Goal: Transaction & Acquisition: Book appointment/travel/reservation

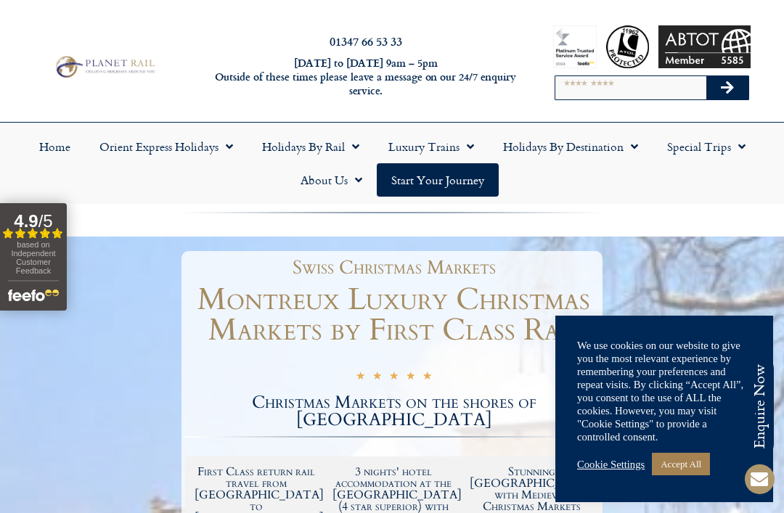
click at [686, 474] on link "Accept All" at bounding box center [681, 464] width 58 height 23
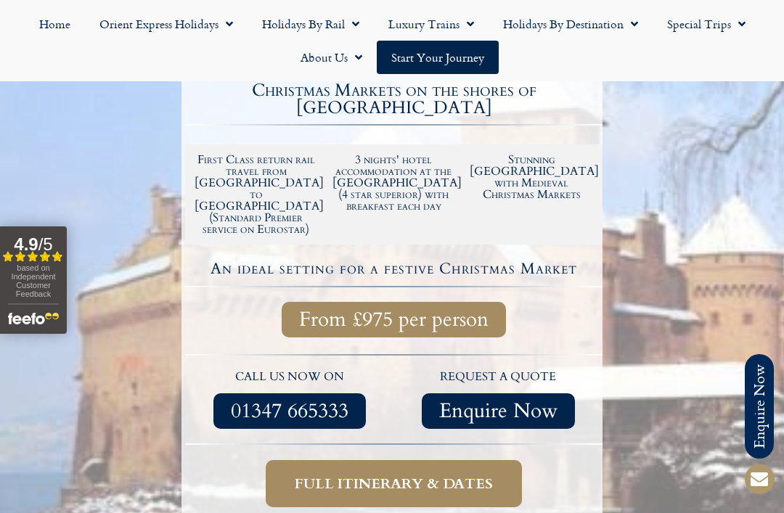
scroll to position [325, 0]
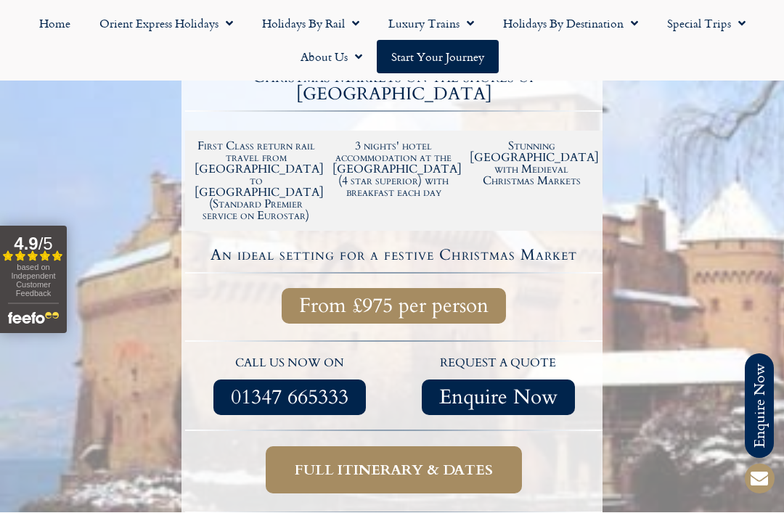
click at [442, 462] on span "Full itinerary & dates" at bounding box center [394, 471] width 198 height 18
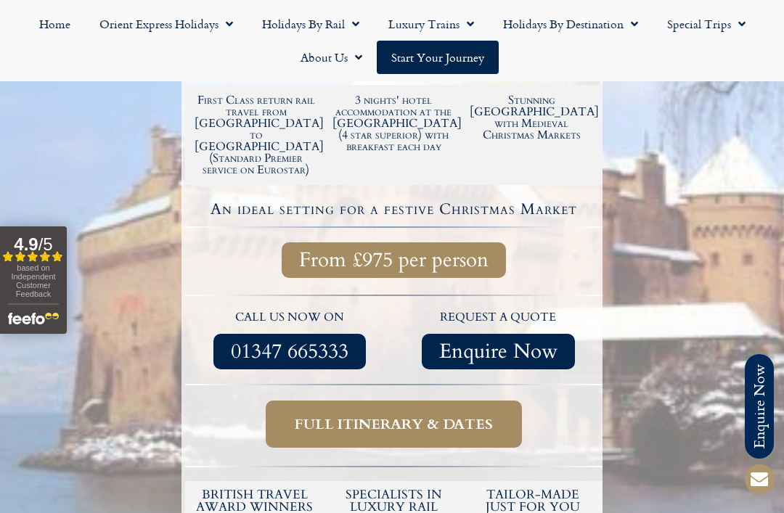
scroll to position [373, 0]
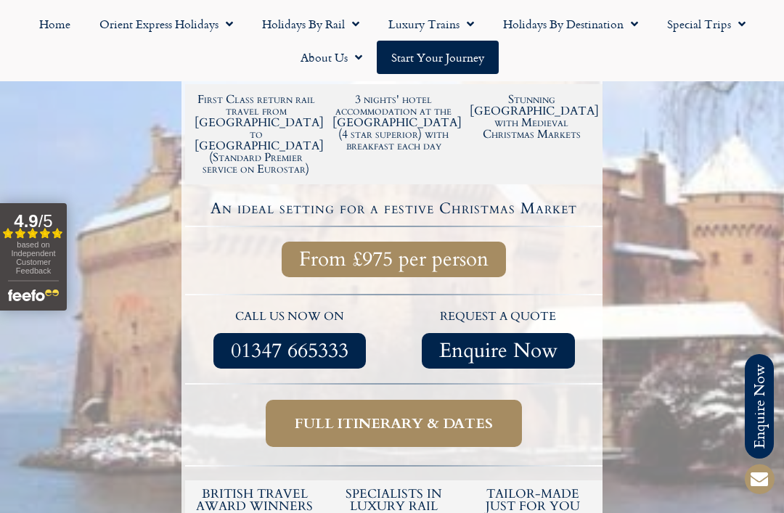
click at [410, 415] on span "Full itinerary & dates" at bounding box center [394, 424] width 198 height 18
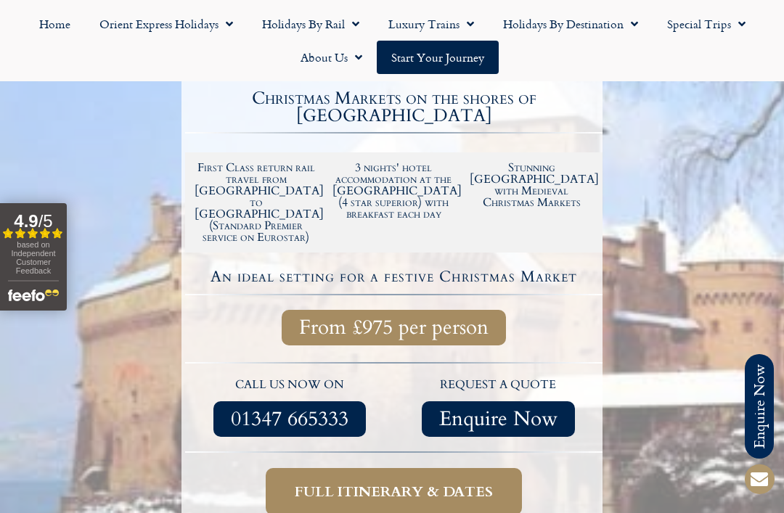
scroll to position [304, 0]
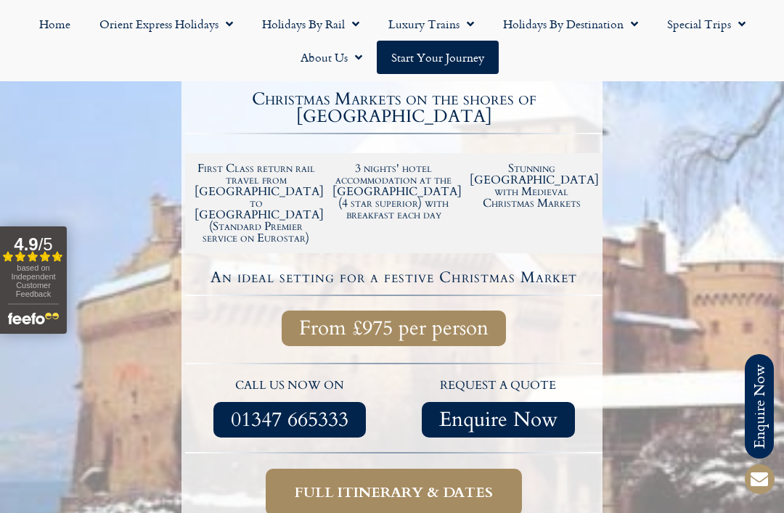
click at [509, 411] on span "Enquire Now" at bounding box center [498, 420] width 118 height 18
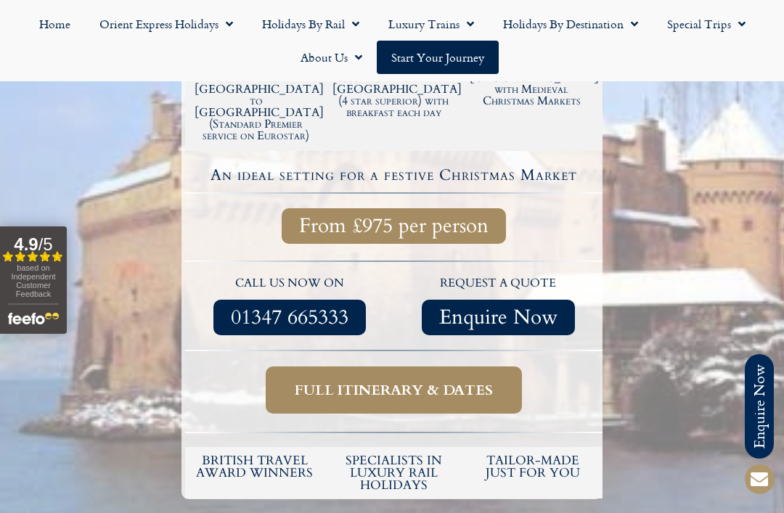
scroll to position [413, 0]
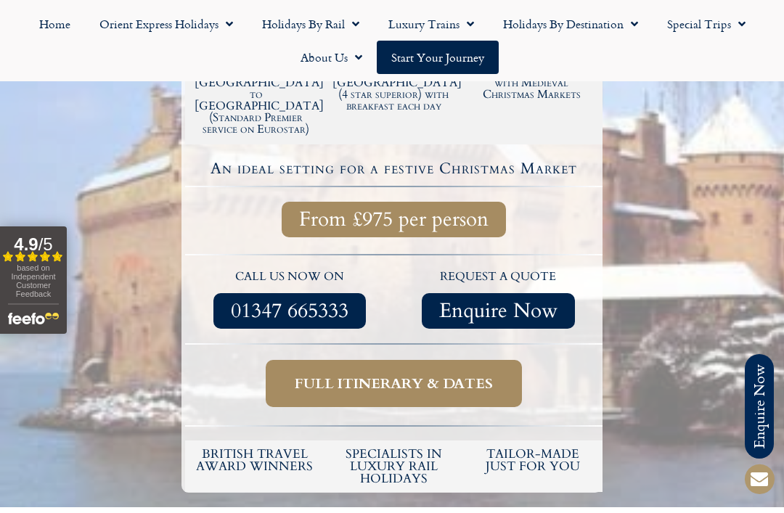
click at [518, 302] on span "Enquire Now" at bounding box center [498, 311] width 118 height 18
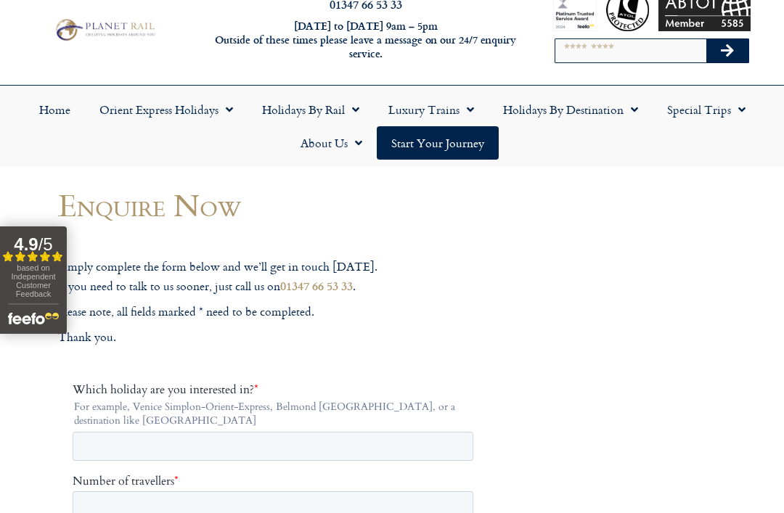
scroll to position [38, 0]
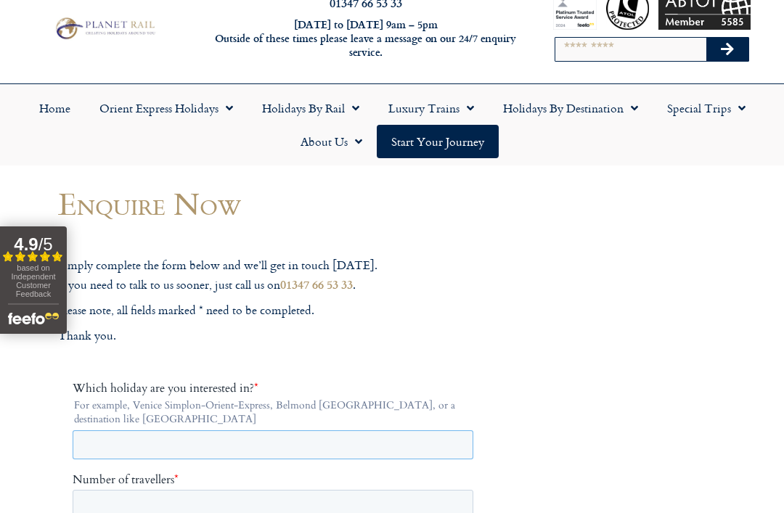
click at [396, 452] on input "Which holiday are you interested in? *" at bounding box center [273, 444] width 401 height 29
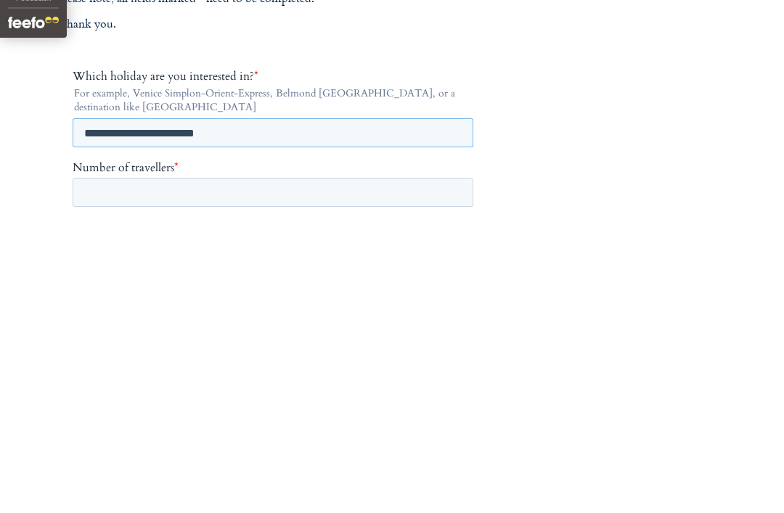
type input "**********"
click at [399, 192] on input "Number of travellers *" at bounding box center [273, 191] width 401 height 29
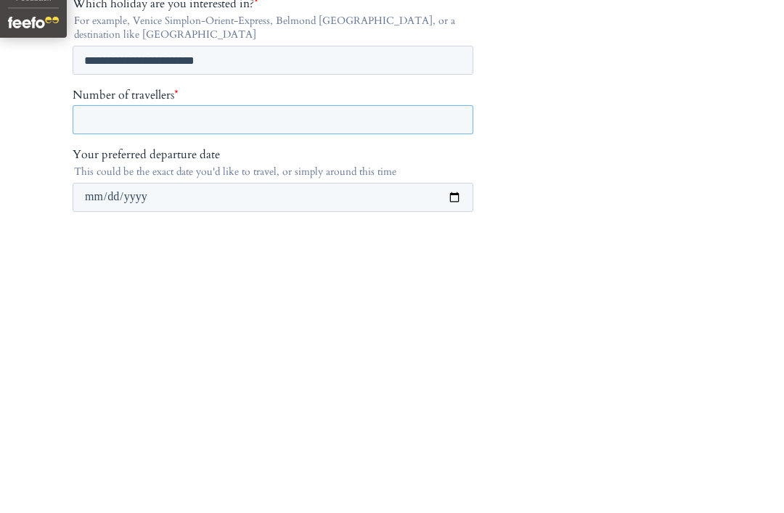
scroll to position [127, 0]
type input "*"
click at [243, 200] on input "Your preferred departure date" at bounding box center [273, 197] width 401 height 29
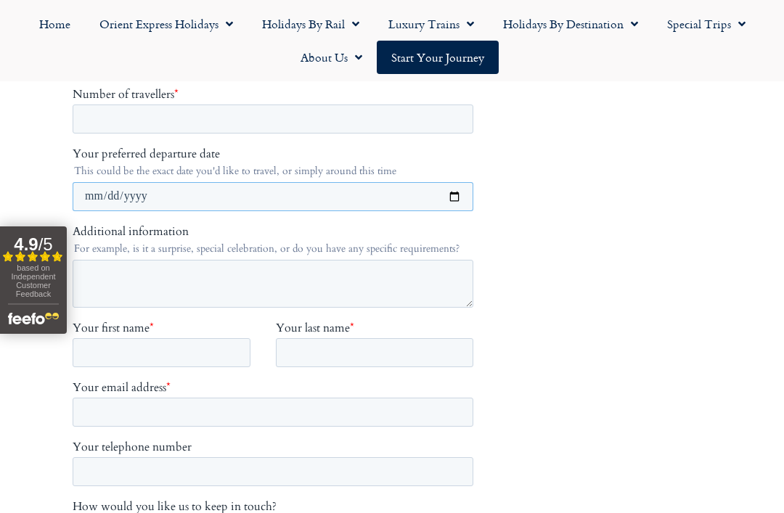
type input "**********"
click at [208, 355] on input "Your first name *" at bounding box center [162, 352] width 178 height 29
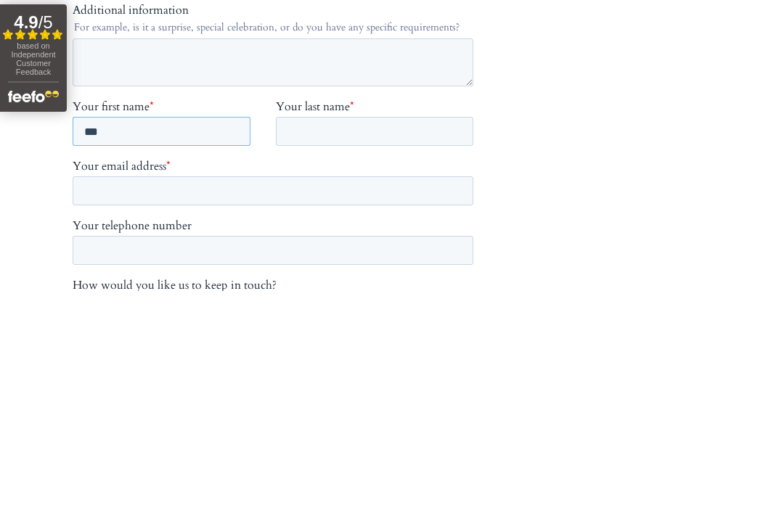
type input "***"
click at [353, 122] on input "Your last name *" at bounding box center [375, 131] width 198 height 29
type input "********"
click at [291, 192] on input "Your email address *" at bounding box center [273, 190] width 401 height 29
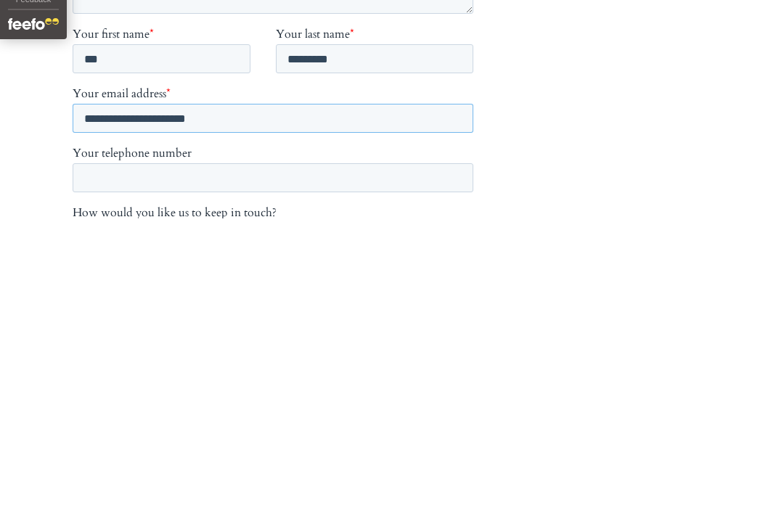
type input "**********"
click at [337, 179] on input "Your telephone number" at bounding box center [273, 177] width 401 height 29
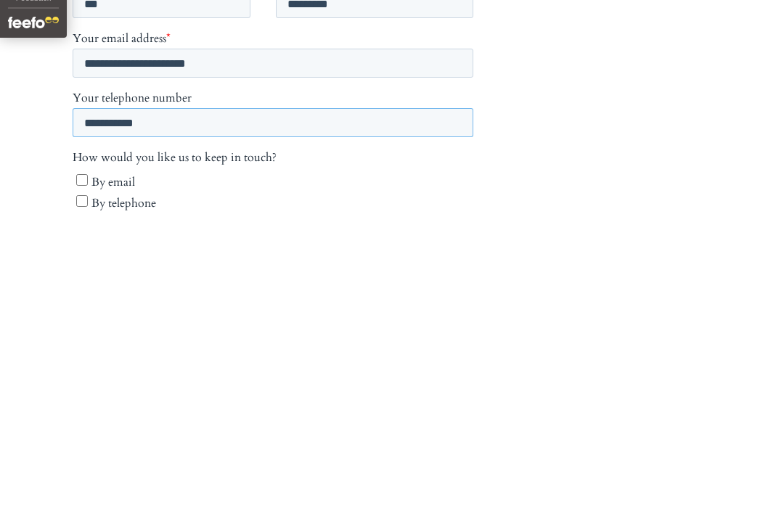
scroll to position [479, 0]
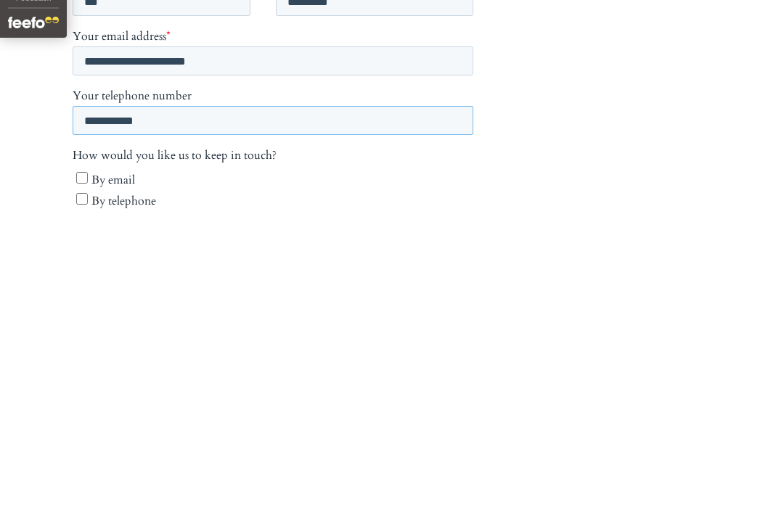
type input "**********"
click at [89, 175] on label "By email" at bounding box center [274, 178] width 397 height 17
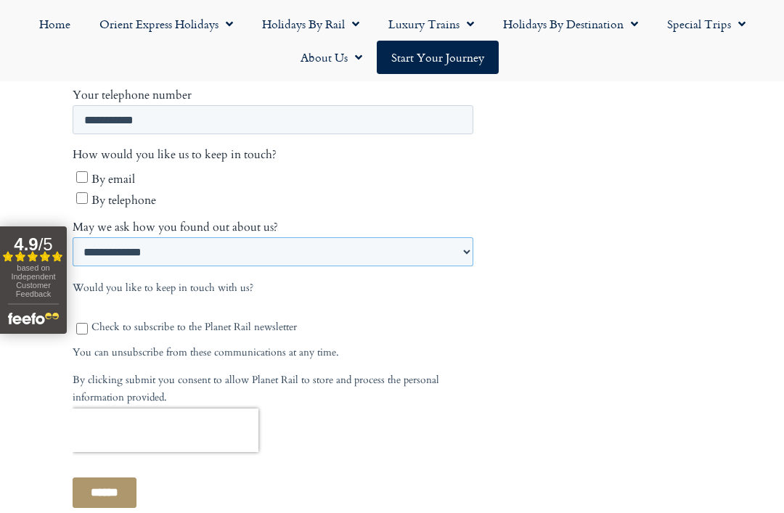
click at [464, 256] on select "**********" at bounding box center [273, 251] width 401 height 29
select select "**********"
click at [118, 497] on input "******" at bounding box center [105, 493] width 64 height 31
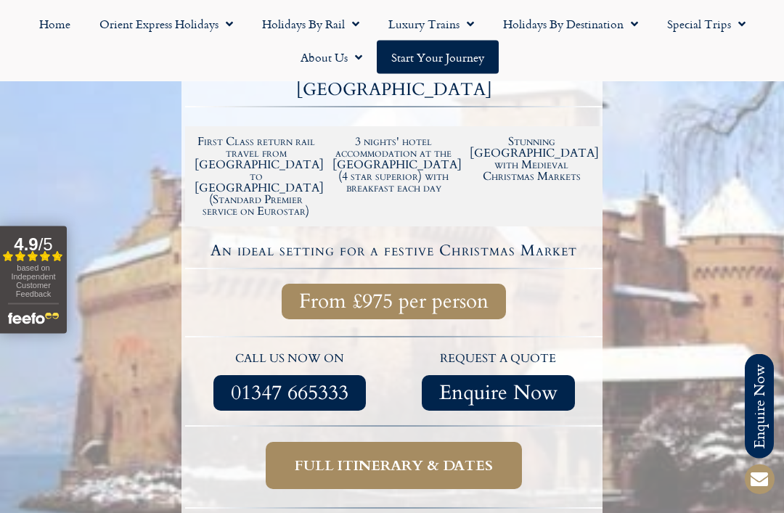
scroll to position [336, 0]
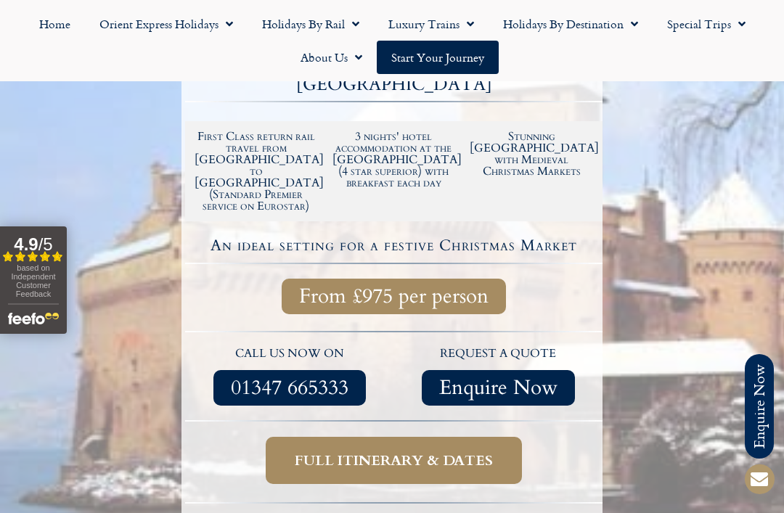
click at [453, 452] on span "Full itinerary & dates" at bounding box center [394, 461] width 198 height 18
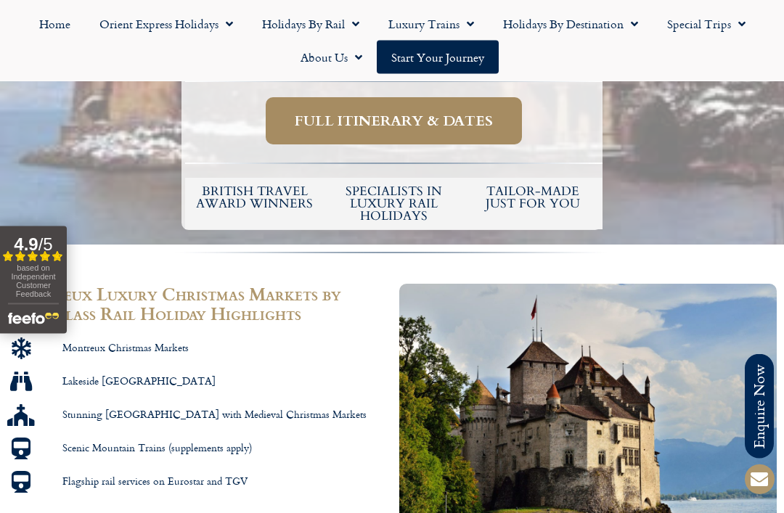
scroll to position [675, 0]
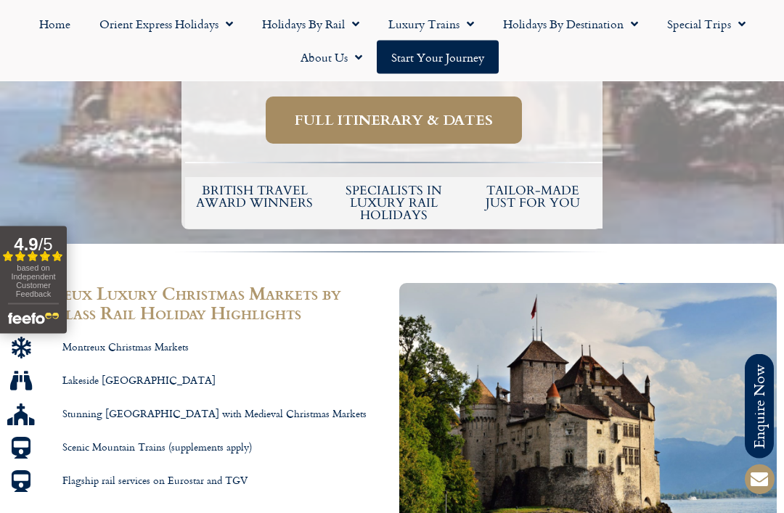
click at [52, 237] on div "4.9 / 5" at bounding box center [34, 245] width 62 height 20
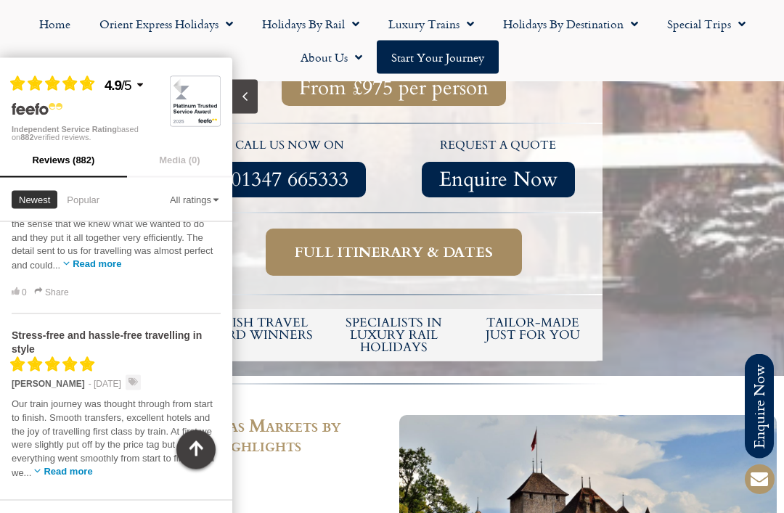
scroll to position [544, 0]
click at [203, 453] on icon "button" at bounding box center [196, 450] width 20 height 20
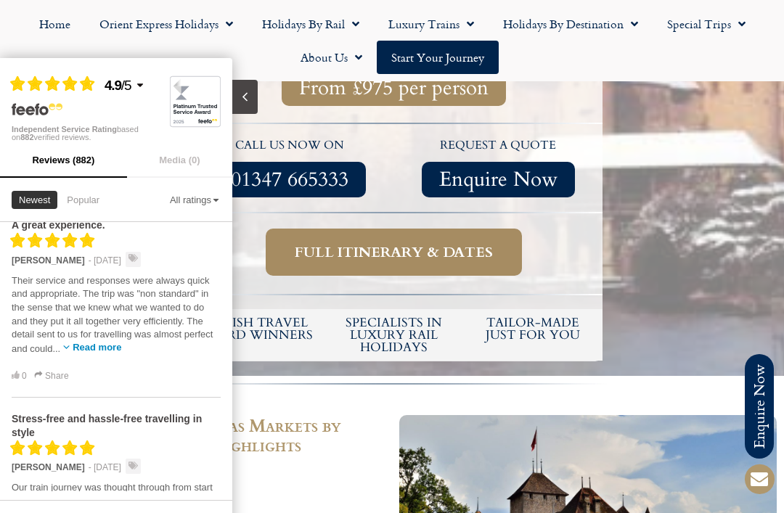
scroll to position [0, 0]
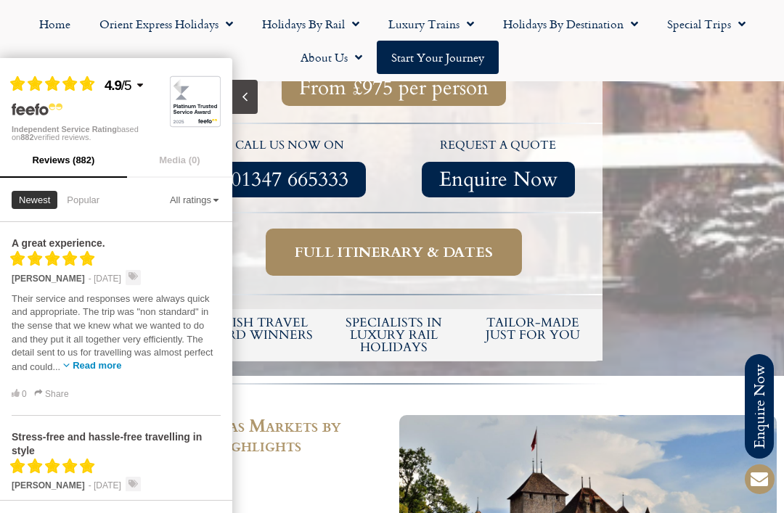
click at [207, 65] on div "Filled star Filled star Filled star Filled star Partial star 4.9 / 5 Independen…" at bounding box center [116, 100] width 232 height 85
click at [179, 74] on img at bounding box center [195, 102] width 51 height 58
click at [91, 68] on div "Filled star Filled star Filled star Filled star Partial star 4.9 / 5 Independen…" at bounding box center [116, 100] width 232 height 85
click at [38, 79] on icon "Filled star" at bounding box center [36, 84] width 16 height 16
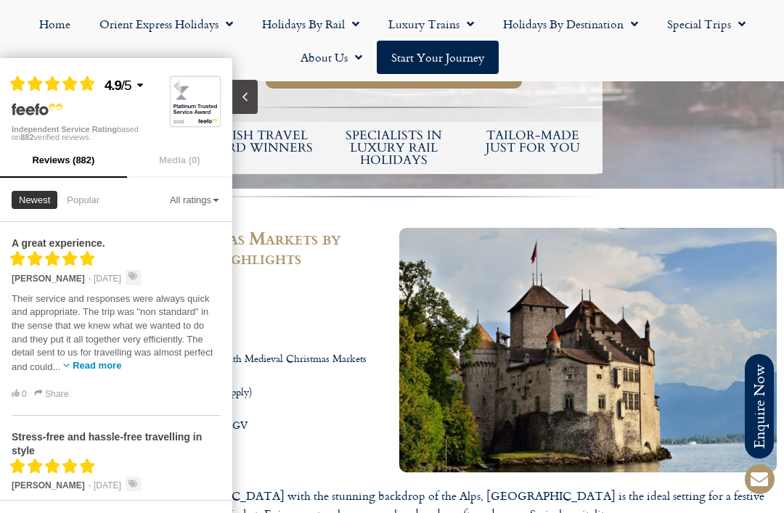
scroll to position [735, 0]
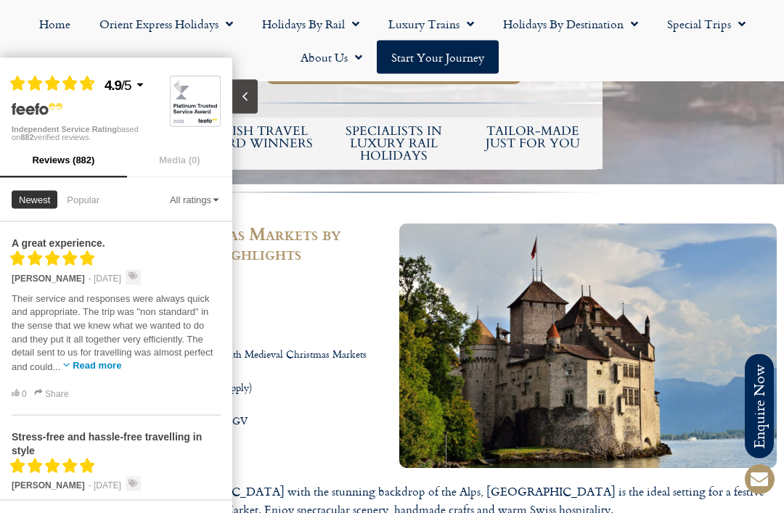
click at [200, 199] on div "All ratings" at bounding box center [195, 199] width 51 height 9
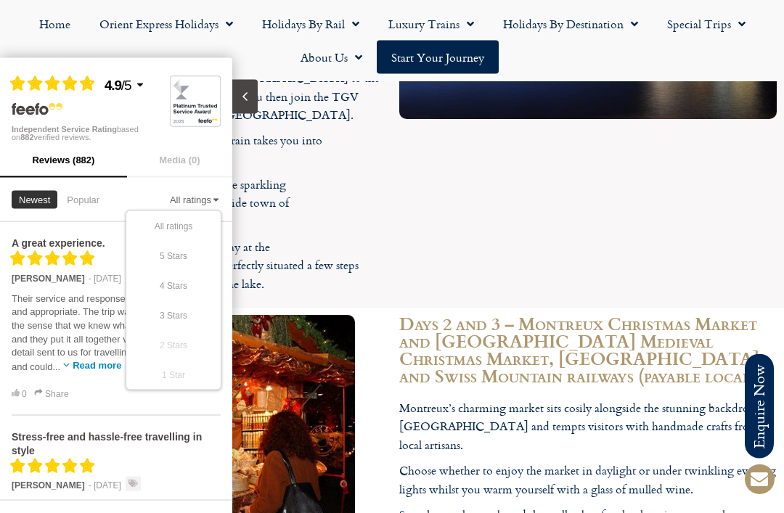
scroll to position [1709, 0]
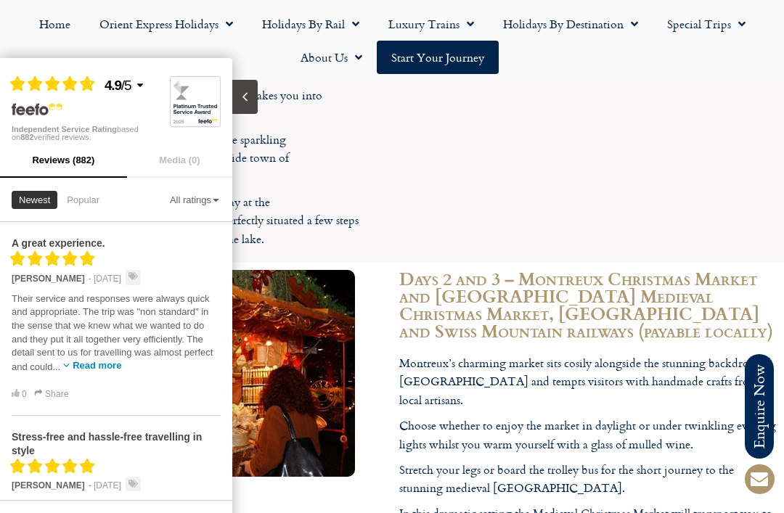
scroll to position [1755, 0]
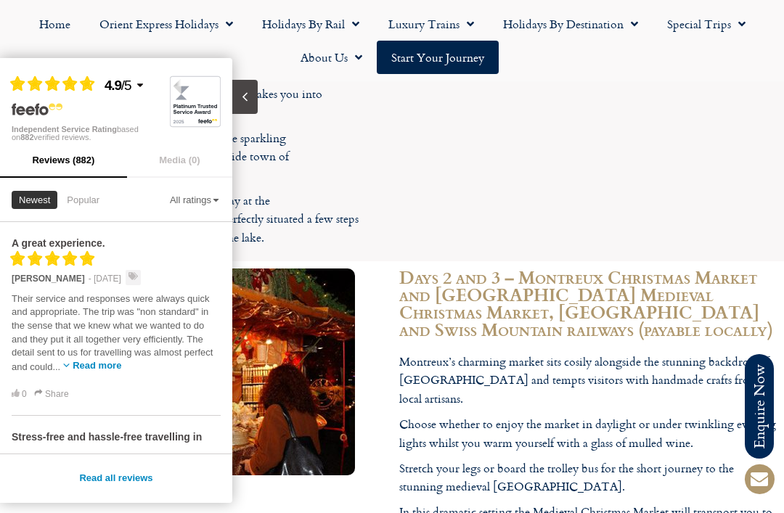
click at [243, 87] on button "Close slideout" at bounding box center [244, 97] width 25 height 34
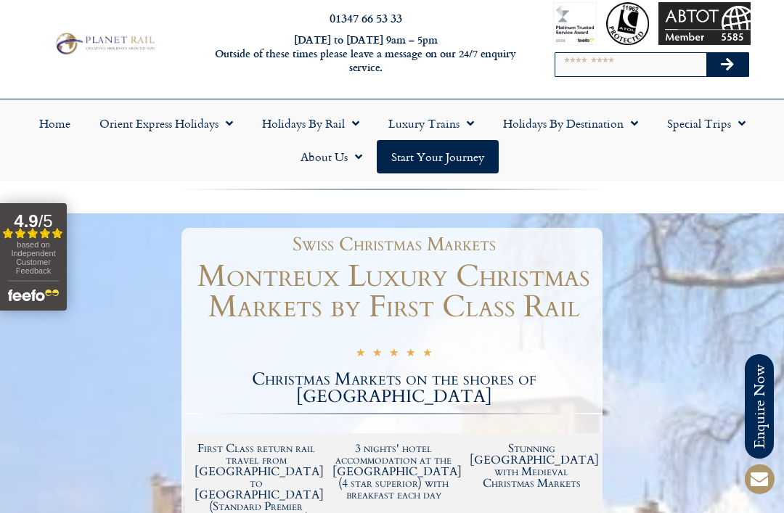
scroll to position [0, 0]
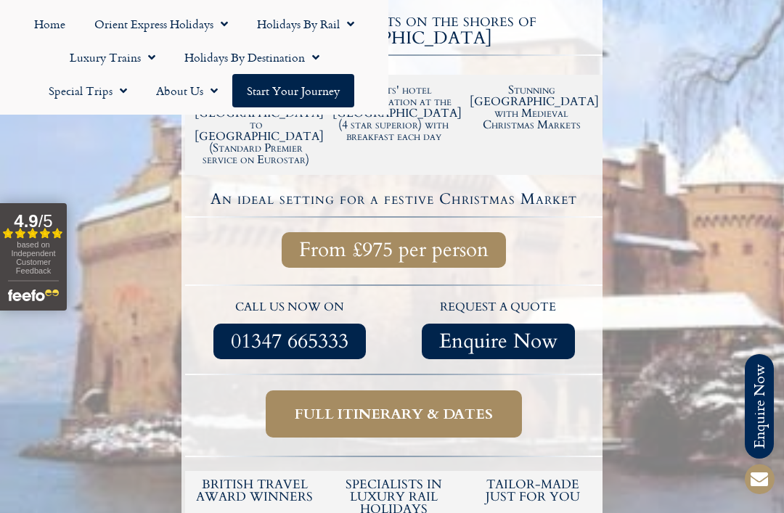
scroll to position [428, 0]
